Goal: Information Seeking & Learning: Learn about a topic

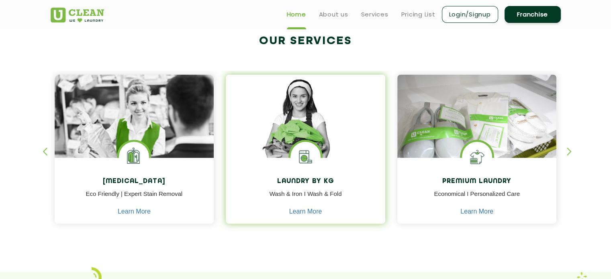
scroll to position [169, 0]
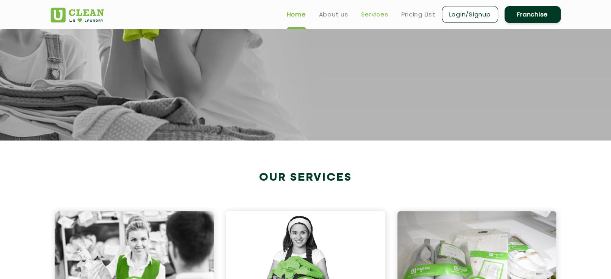
click at [361, 16] on link "Services" at bounding box center [374, 15] width 27 height 10
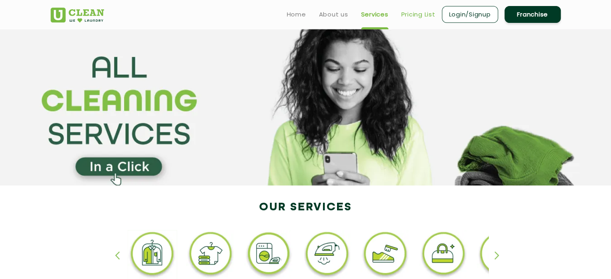
click at [421, 16] on link "Pricing List" at bounding box center [418, 15] width 34 height 10
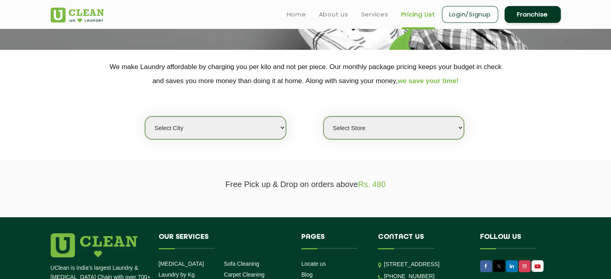
scroll to position [137, 0]
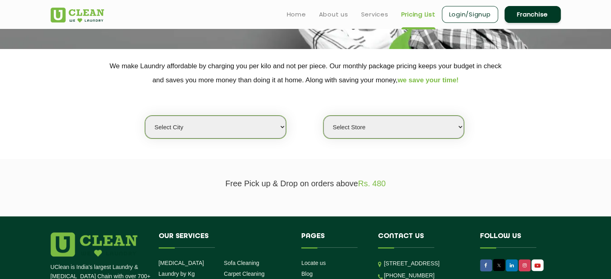
click at [257, 126] on select "Select city [GEOGRAPHIC_DATA] [GEOGRAPHIC_DATA] [GEOGRAPHIC_DATA] [GEOGRAPHIC_D…" at bounding box center [215, 127] width 141 height 23
select select "2"
click at [145, 116] on select "Select city [GEOGRAPHIC_DATA] [GEOGRAPHIC_DATA] [GEOGRAPHIC_DATA] [GEOGRAPHIC_D…" at bounding box center [215, 127] width 141 height 23
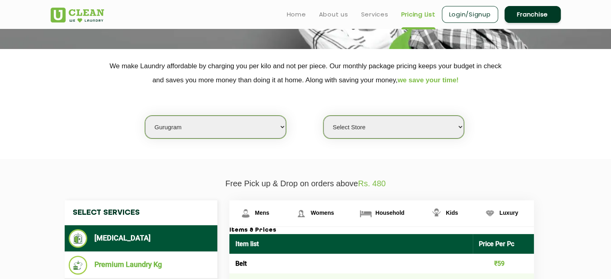
click at [372, 126] on select "Select Store [GEOGRAPHIC_DATA] Sector 66 [GEOGRAPHIC_DATA] Phase [GEOGRAPHIC_DA…" at bounding box center [393, 127] width 141 height 23
select select "295"
click at [323, 116] on select "Select Store [GEOGRAPHIC_DATA] Sector 66 [GEOGRAPHIC_DATA] Phase [GEOGRAPHIC_DA…" at bounding box center [393, 127] width 141 height 23
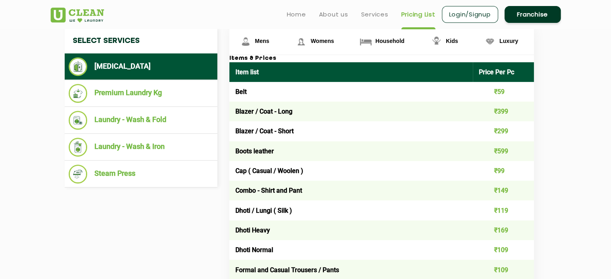
scroll to position [308, 0]
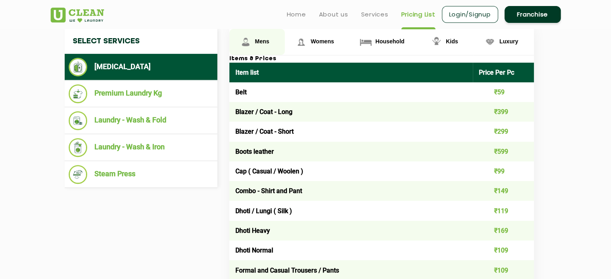
click at [251, 38] on img at bounding box center [245, 42] width 14 height 14
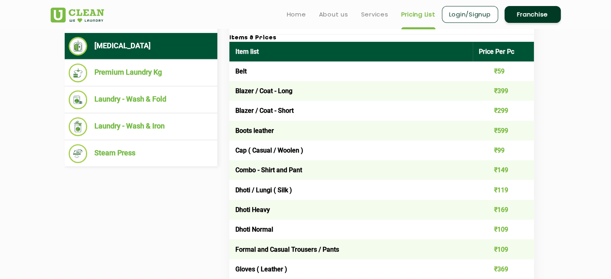
scroll to position [330, 0]
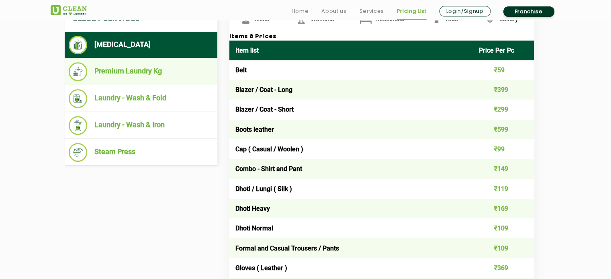
click at [139, 70] on li "Premium Laundry Kg" at bounding box center [141, 71] width 145 height 19
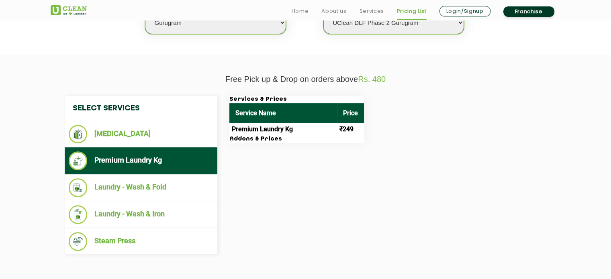
scroll to position [265, 0]
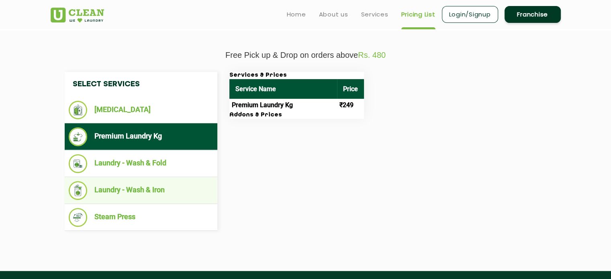
click at [156, 195] on li "Laundry - Wash & Iron" at bounding box center [141, 190] width 145 height 19
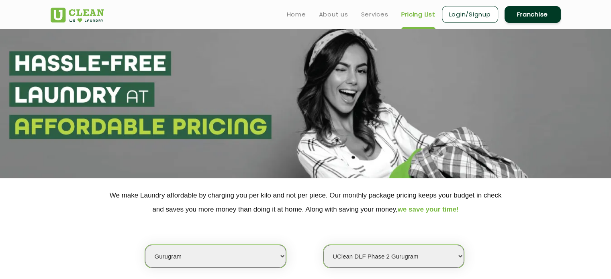
scroll to position [0, 0]
